Goal: Find specific page/section: Find specific page/section

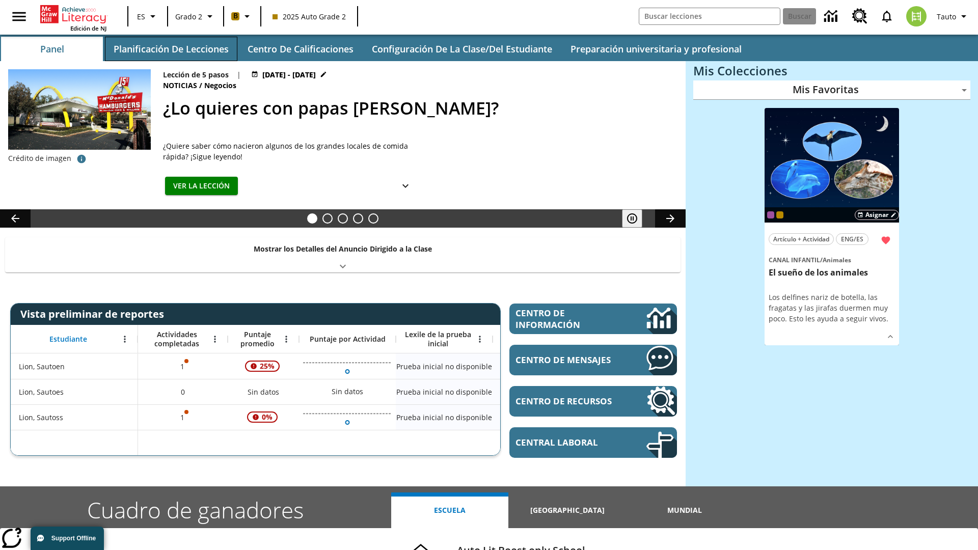
click at [171, 49] on button "Planificación de lecciones" at bounding box center [171, 49] width 132 height 24
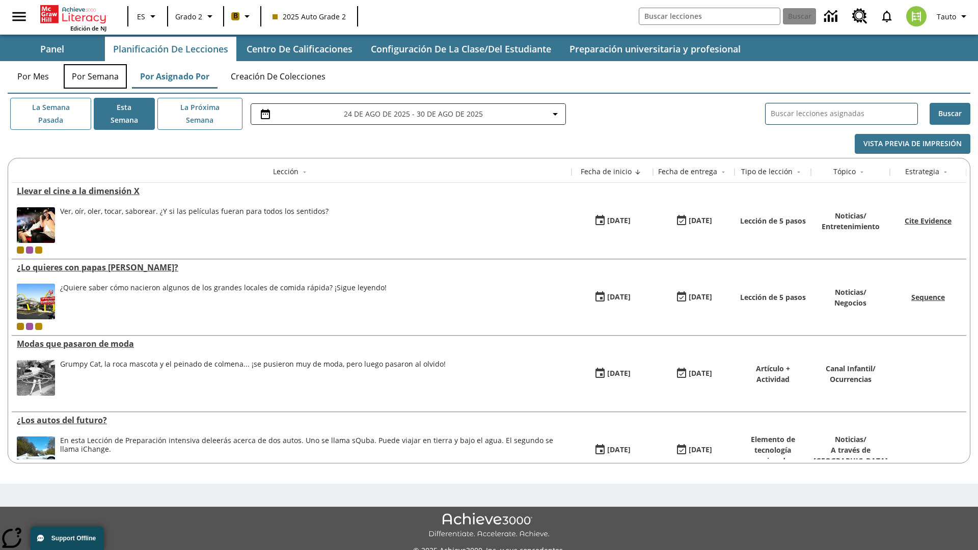
click at [95, 76] on button "Por semana" at bounding box center [95, 76] width 63 height 24
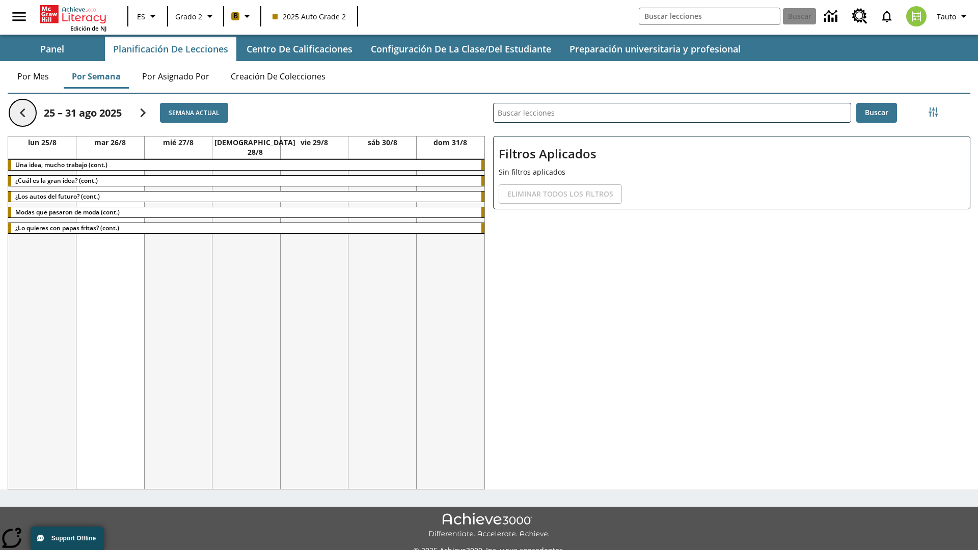
click at [22, 113] on icon "Regresar" at bounding box center [23, 113] width 18 height 18
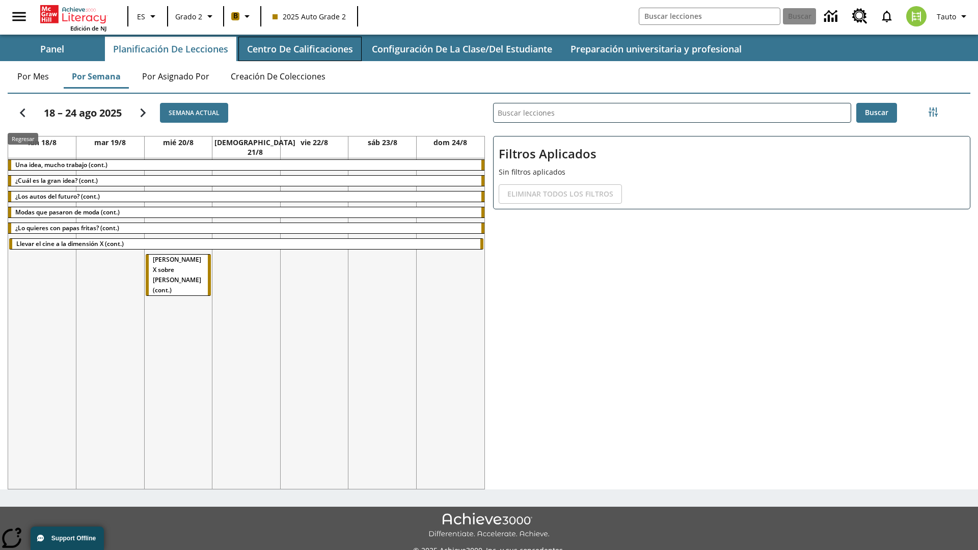
click at [299, 49] on button "Centro de calificaciones" at bounding box center [299, 49] width 123 height 24
click at [194, 113] on button "Semana actual" at bounding box center [194, 113] width 68 height 20
click at [143, 113] on icon "Seguir" at bounding box center [143, 113] width 18 height 18
